Goal: Obtain resource: Obtain resource

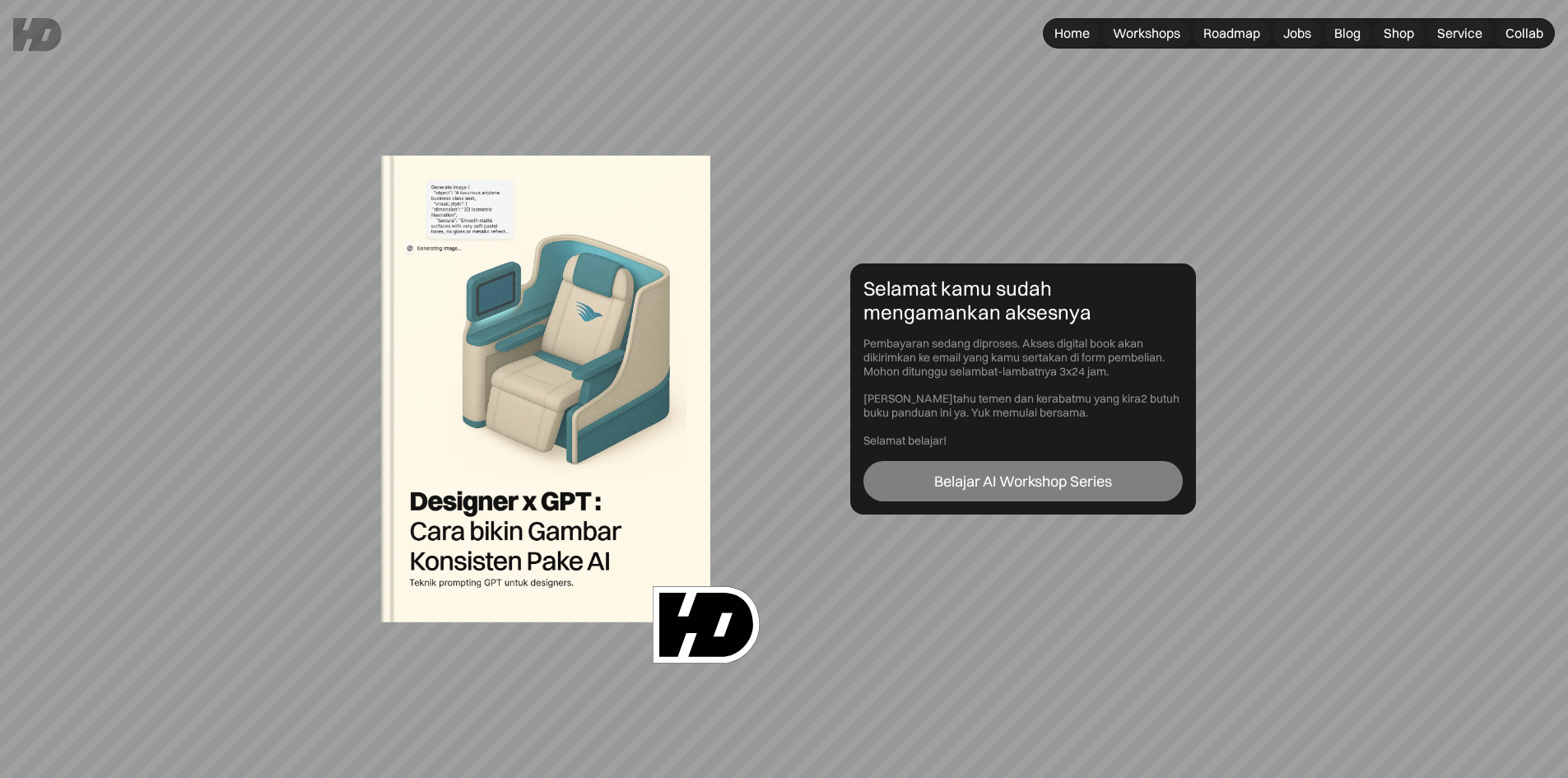
click at [1032, 478] on div "Belajar AI Workshop Series" at bounding box center [1023, 482] width 178 height 19
click at [1040, 488] on div "Belajar AI Workshop Series" at bounding box center [1023, 482] width 178 height 19
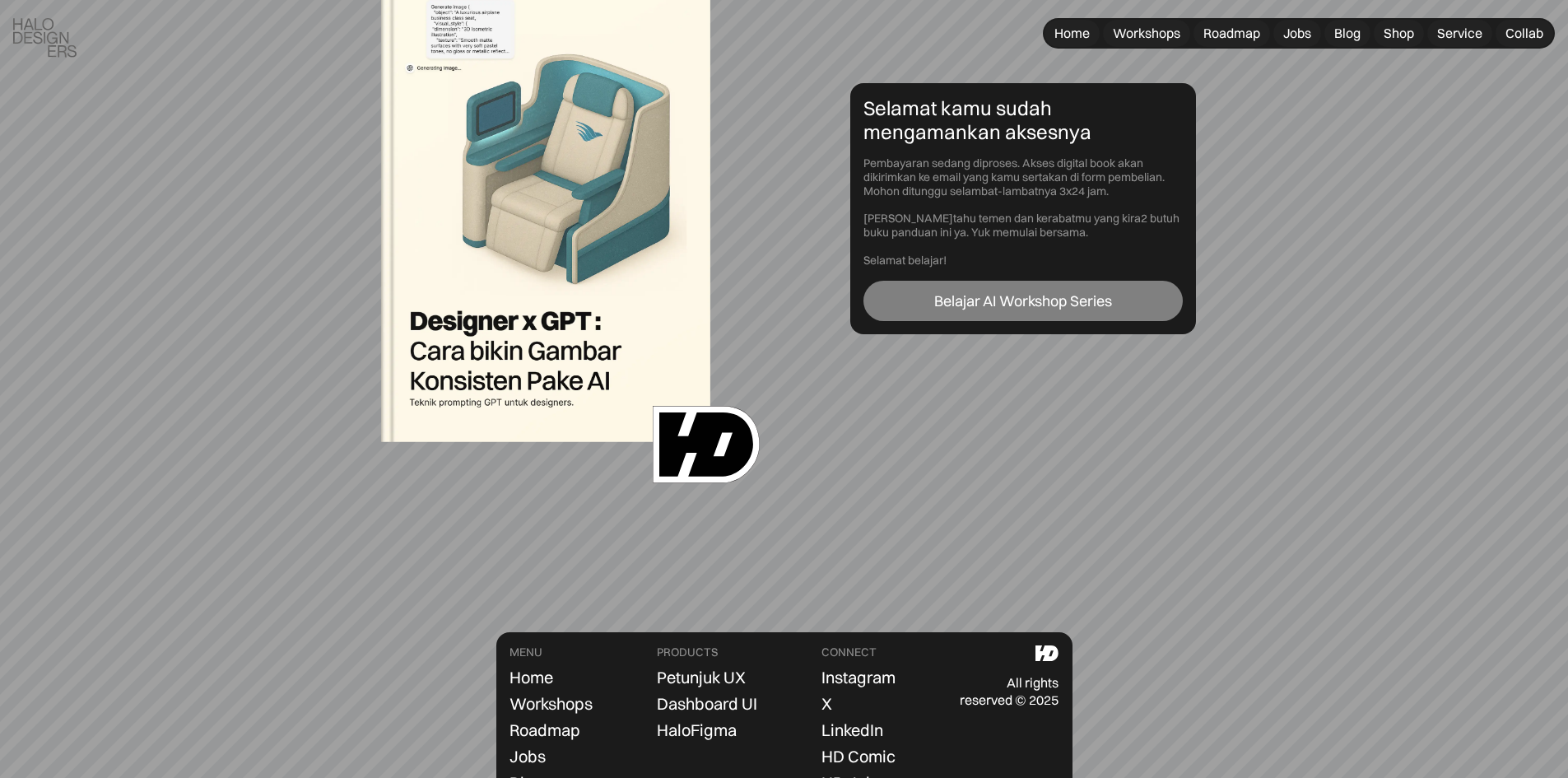
scroll to position [326, 0]
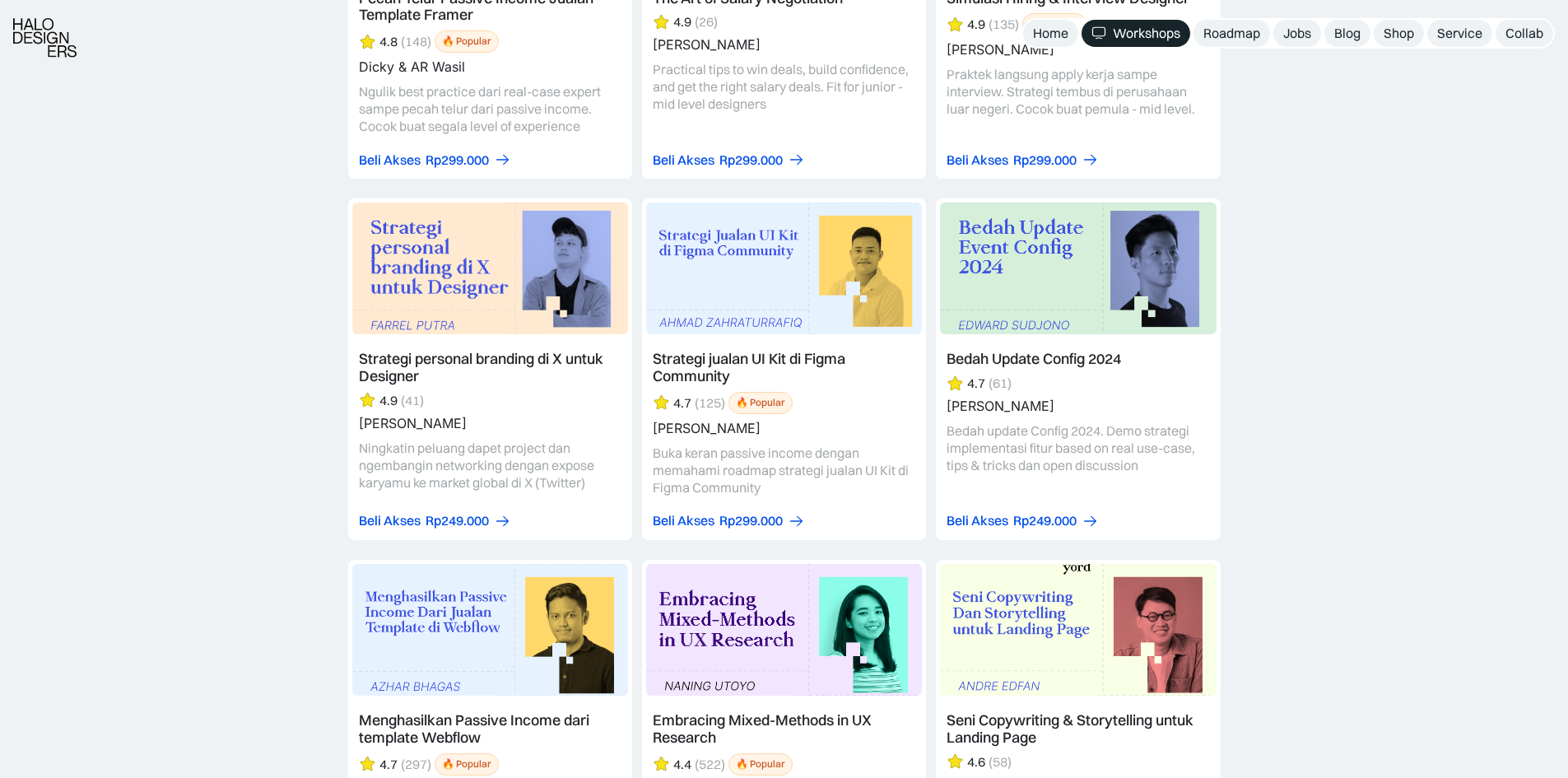
scroll to position [3293, 0]
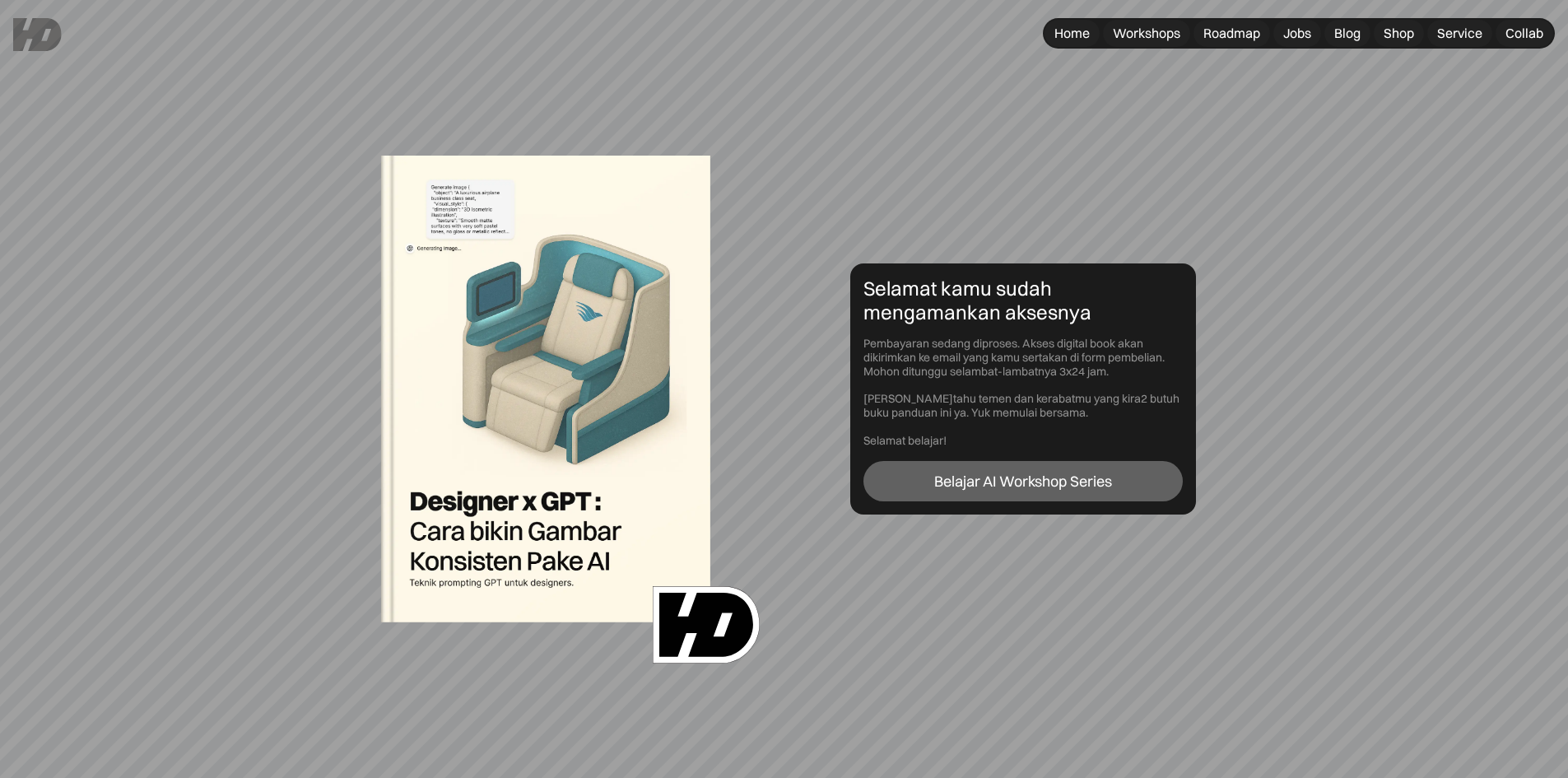
drag, startPoint x: 573, startPoint y: 447, endPoint x: 940, endPoint y: 317, distance: 389.3
click at [940, 317] on div "Selamat kamu sudah mengamankan aksesnya" at bounding box center [1023, 301] width 319 height 48
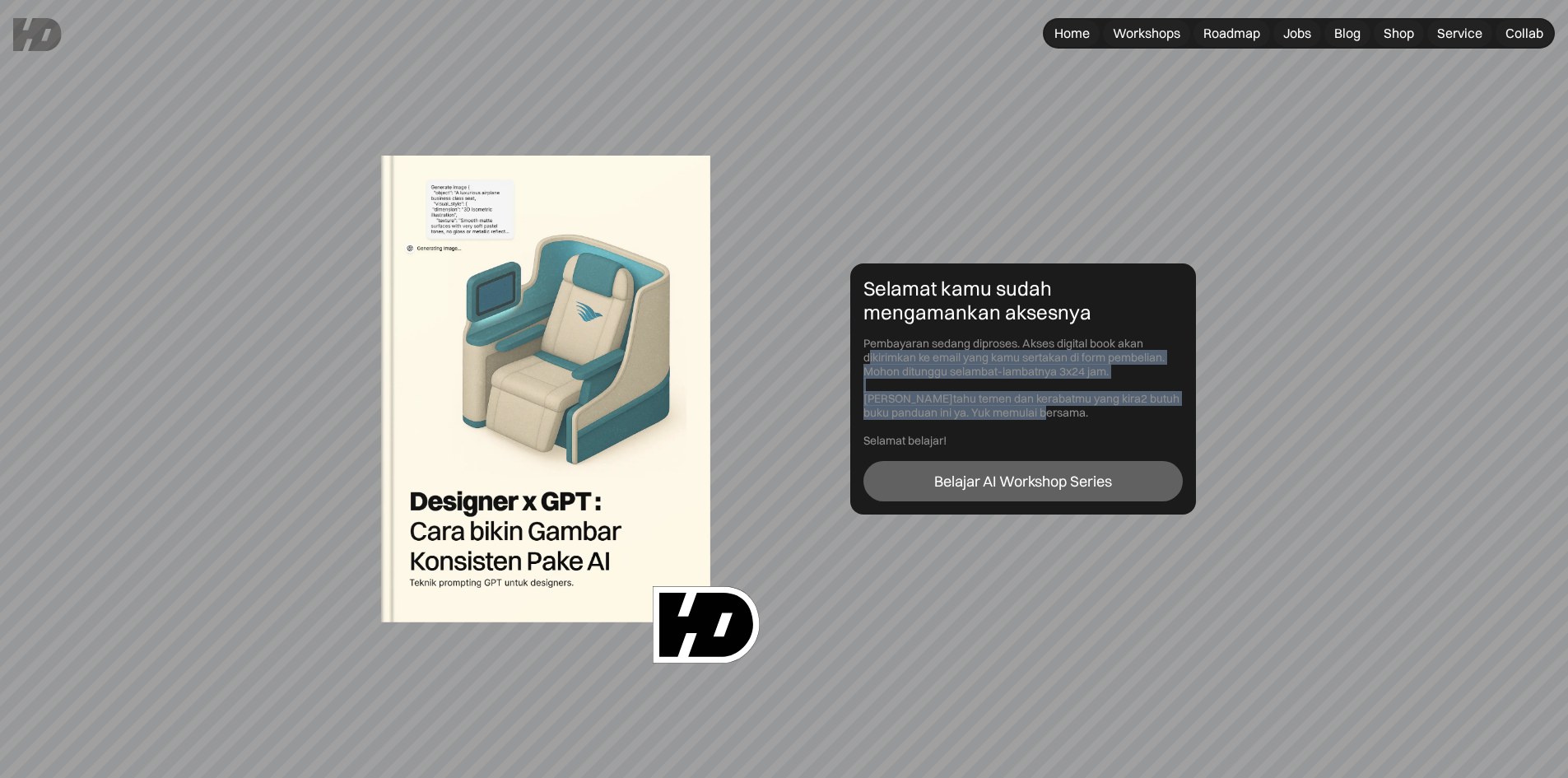
drag, startPoint x: 1110, startPoint y: 418, endPoint x: 871, endPoint y: 364, distance: 245.0
click at [871, 364] on div "Pembayaran sedang diproses. Akses digital book akan dikirimkan ke email yang ka…" at bounding box center [1023, 391] width 319 height 110
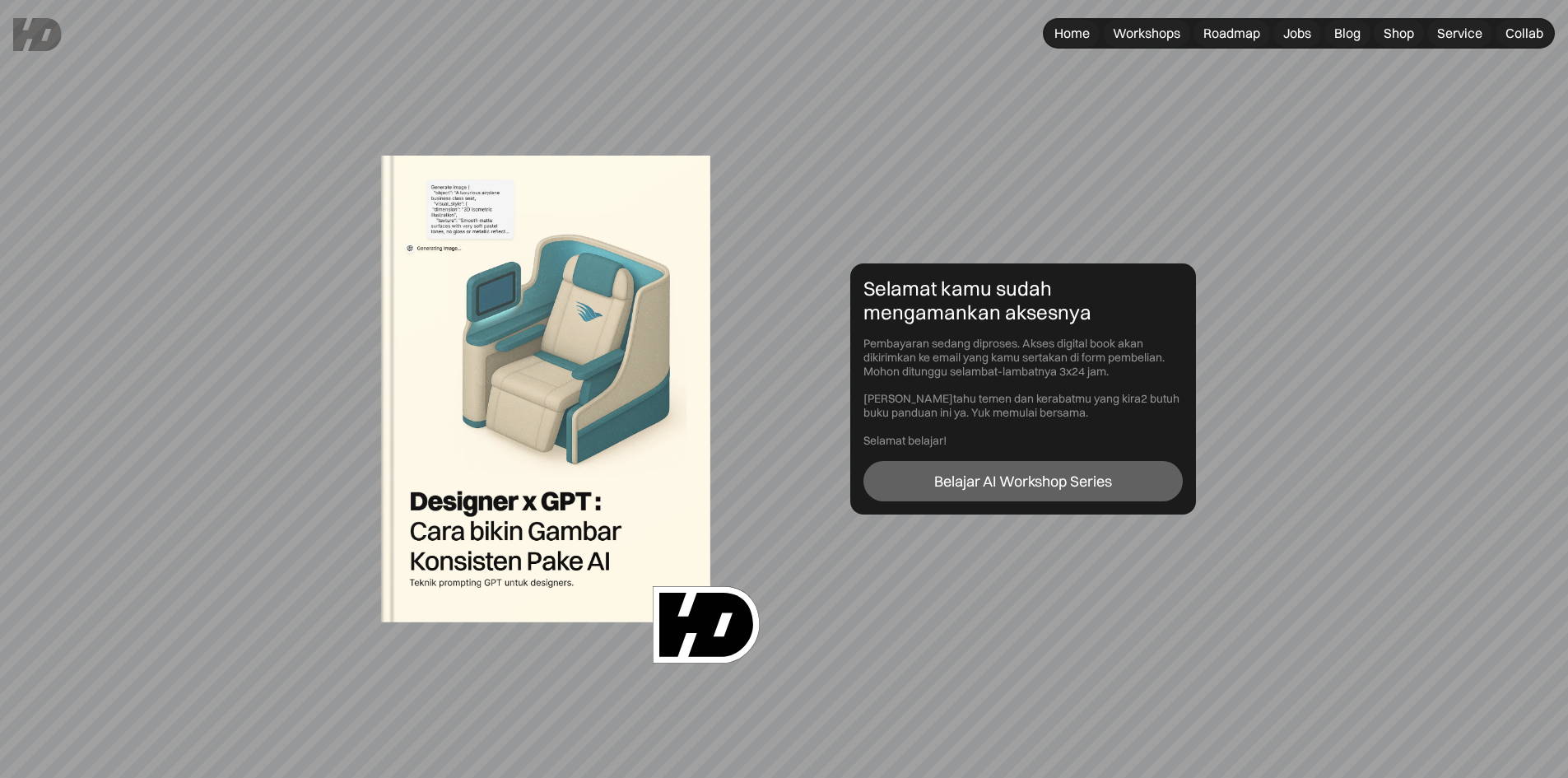
click at [948, 427] on div "Pembayaran sedang diproses. Akses digital book akan dikirimkan ke email yang ka…" at bounding box center [1023, 391] width 319 height 110
click at [490, 210] on img at bounding box center [546, 389] width 329 height 466
click at [1226, 31] on div "Roadmap" at bounding box center [1231, 33] width 56 height 18
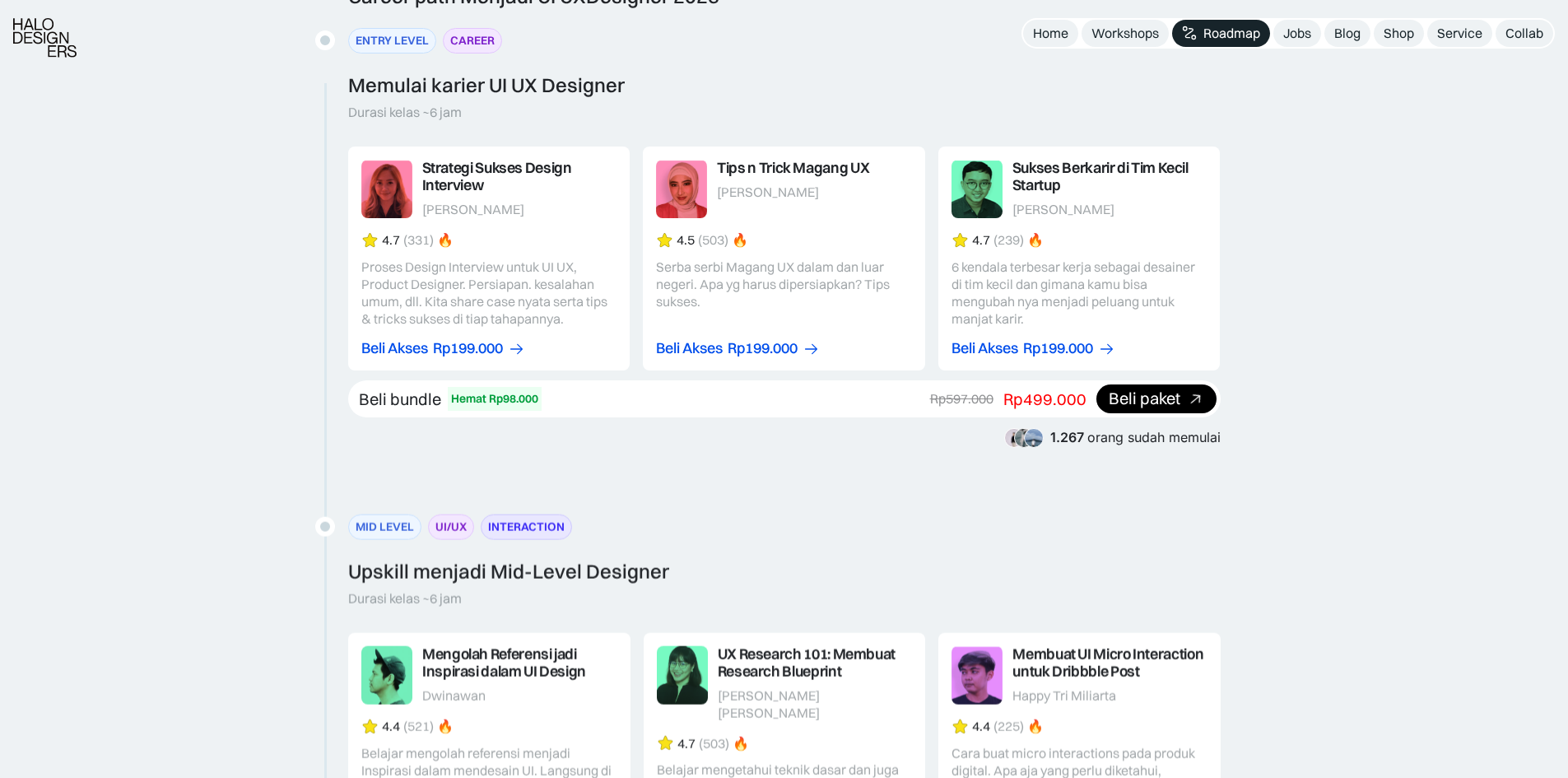
scroll to position [1976, 0]
